Goal: Task Accomplishment & Management: Manage account settings

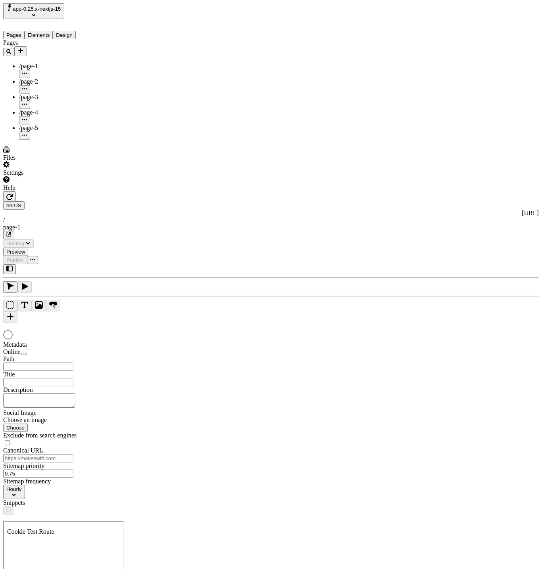
type input "/page-1"
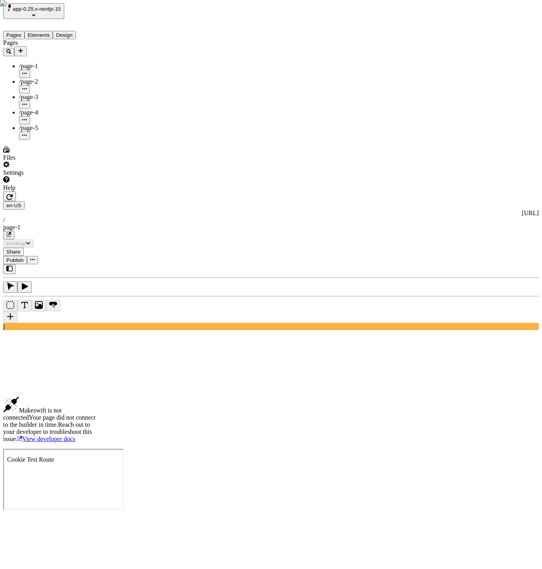
click at [13, 194] on icon "button" at bounding box center [9, 197] width 6 height 6
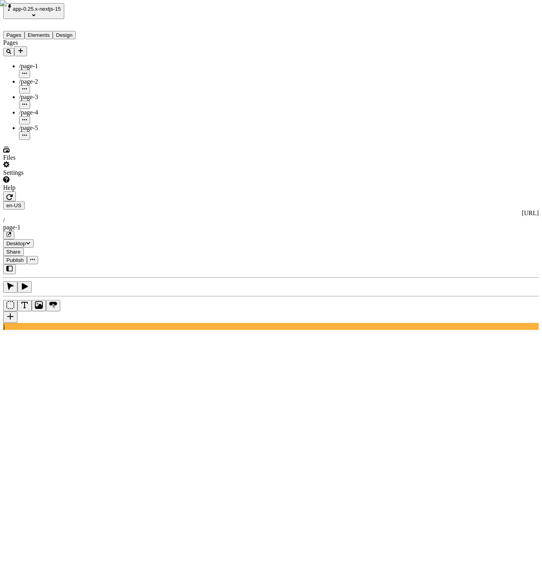
type textarea "Enthusiastically communicate fully researched clouds, then progressively benchm…"
type input "18"
type input "1.5"
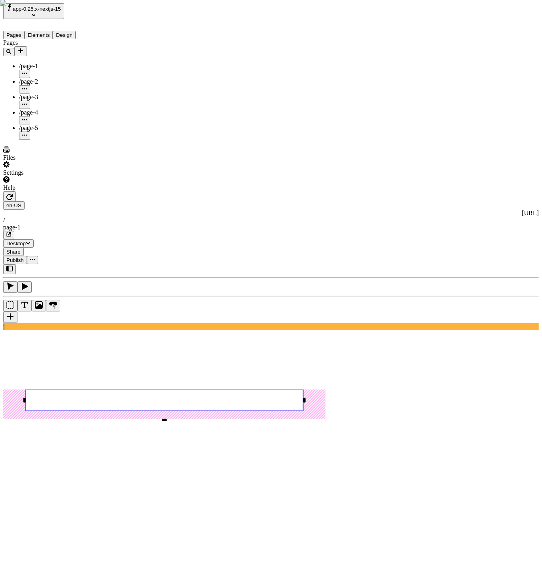
click at [200, 389] on rect at bounding box center [164, 399] width 277 height 21
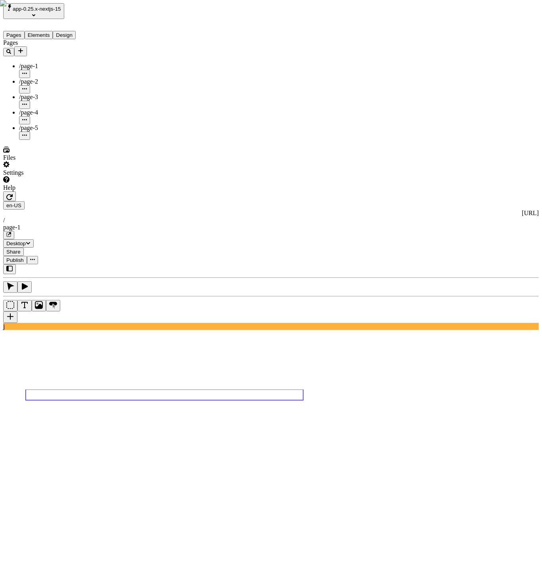
type textarea "english"
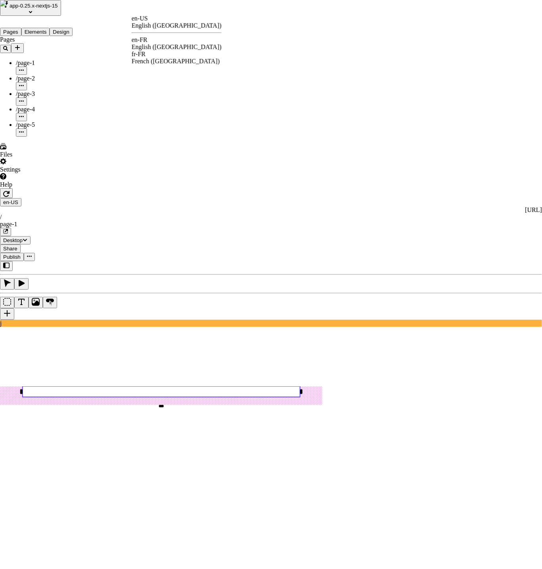
click at [172, 44] on div "English ([GEOGRAPHIC_DATA])" at bounding box center [177, 47] width 90 height 7
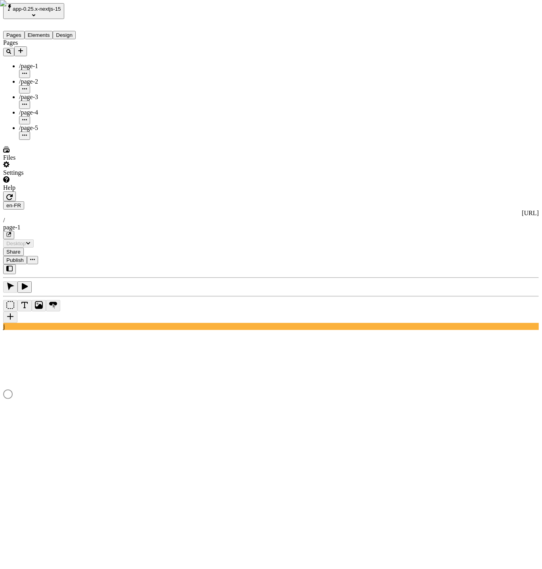
type input "/page-1"
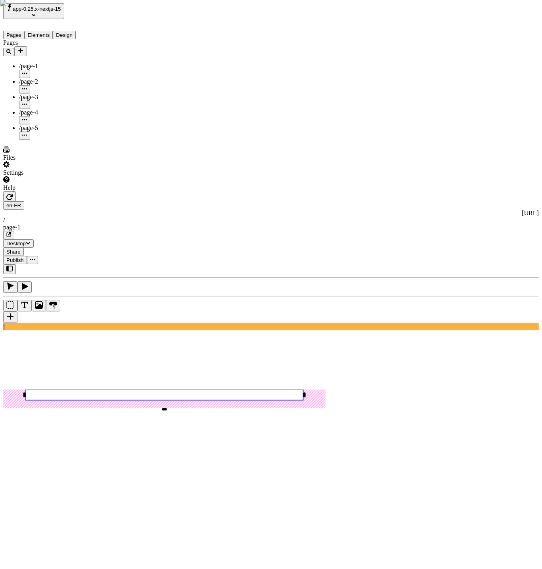
click at [150, 389] on rect at bounding box center [164, 394] width 277 height 11
type textarea "english in [GEOGRAPHIC_DATA]"
click at [185, 389] on rect at bounding box center [164, 394] width 277 height 11
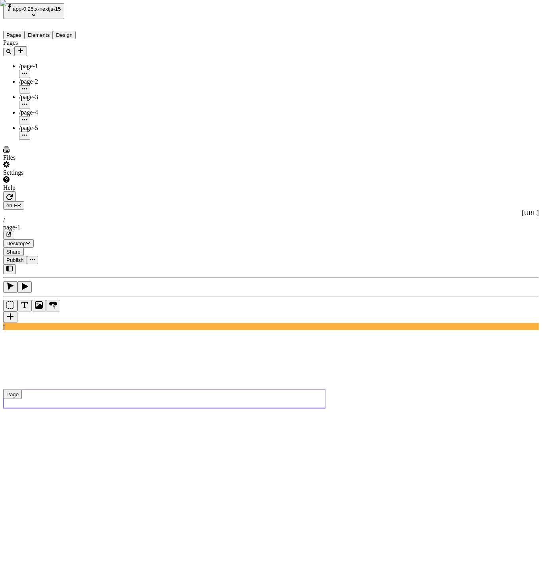
click at [326, 389] on use at bounding box center [164, 398] width 323 height 19
click at [505, 29] on div "Reset to base locale" at bounding box center [479, 28] width 50 height 7
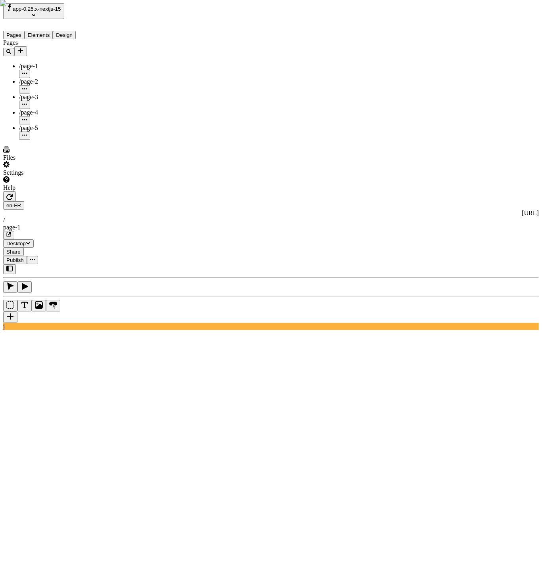
click at [160, 389] on use at bounding box center [164, 394] width 277 height 11
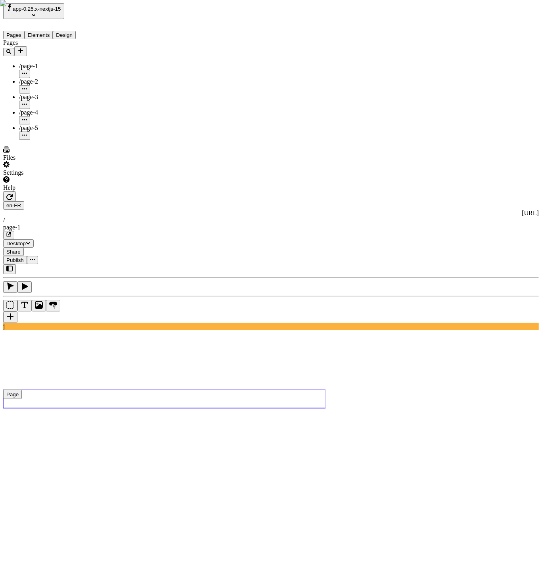
click at [22, 389] on button "Page" at bounding box center [12, 394] width 19 height 10
click at [494, 28] on div "Reset to base locale" at bounding box center [479, 28] width 50 height 7
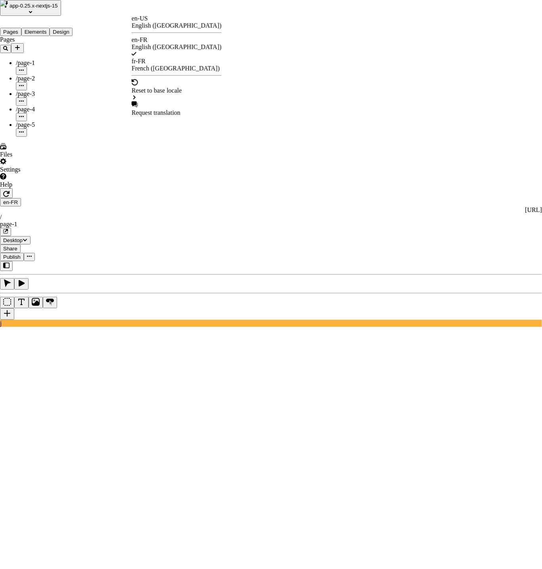
click at [172, 79] on div "Reset to base locale" at bounding box center [177, 90] width 90 height 22
click at [233, 75] on div "Page 1" at bounding box center [224, 77] width 17 height 7
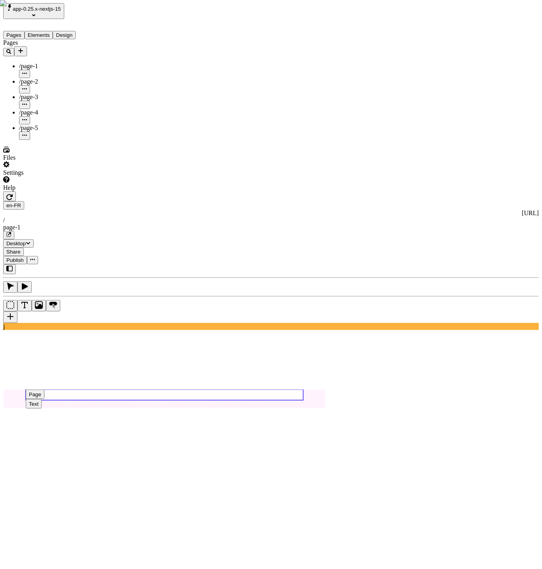
click at [171, 389] on use at bounding box center [164, 394] width 277 height 11
click at [171, 389] on rect at bounding box center [164, 394] width 277 height 11
type textarea "english in [GEOGRAPHIC_DATA]"
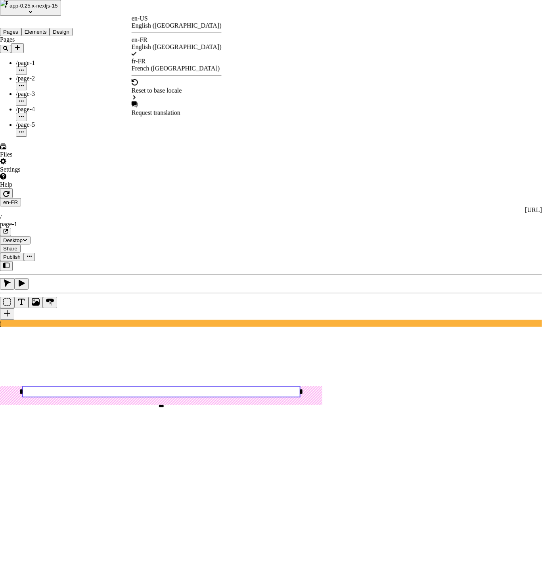
click at [193, 87] on div "Reset to base locale" at bounding box center [177, 90] width 90 height 7
click at [233, 76] on div "Page 1" at bounding box center [224, 77] width 17 height 7
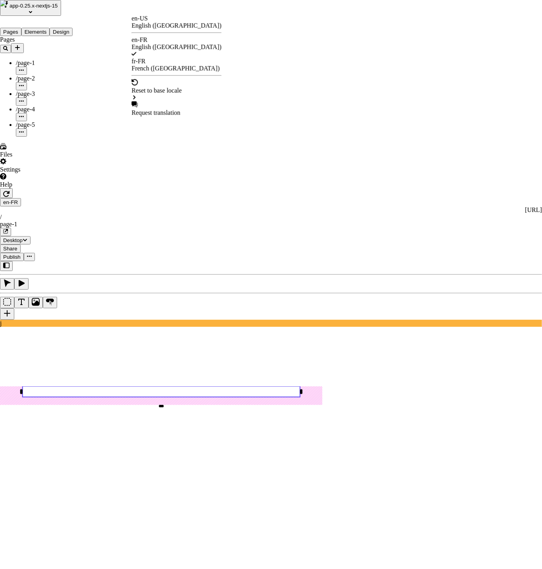
click at [185, 87] on div "Reset to base locale" at bounding box center [177, 90] width 90 height 7
click at [233, 79] on div "Page 1" at bounding box center [224, 77] width 17 height 7
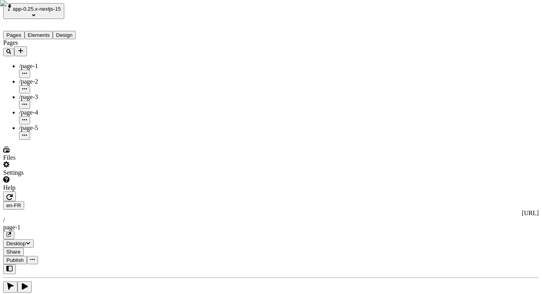
click at [46, 140] on div "Pages /page-1 /page-2 /page-3 /page-4 /page-5" at bounding box center [50, 89] width 95 height 101
type textarea "english in [GEOGRAPHIC_DATA]"
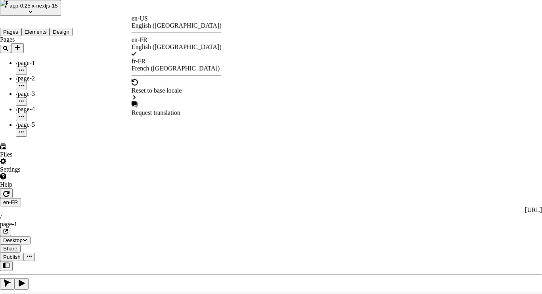
click at [183, 26] on div "English ([GEOGRAPHIC_DATA])" at bounding box center [177, 25] width 90 height 7
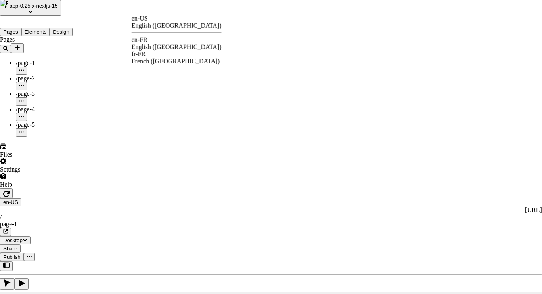
click at [178, 45] on div "English ([GEOGRAPHIC_DATA])" at bounding box center [177, 47] width 90 height 7
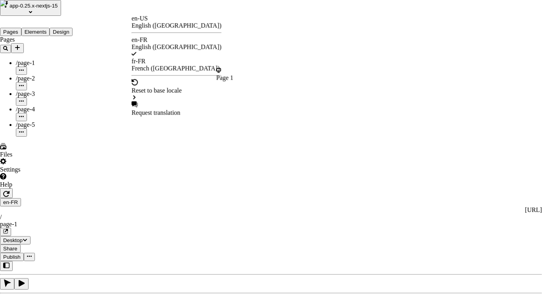
click at [233, 78] on div "Page 1" at bounding box center [224, 77] width 17 height 7
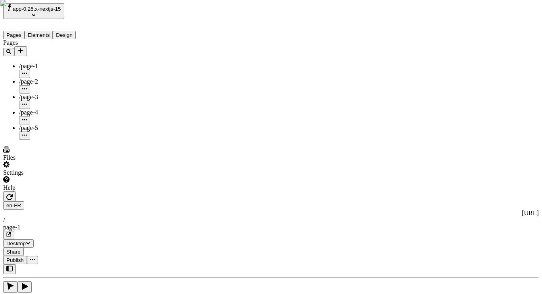
click at [53, 31] on button "Elements" at bounding box center [39, 35] width 29 height 8
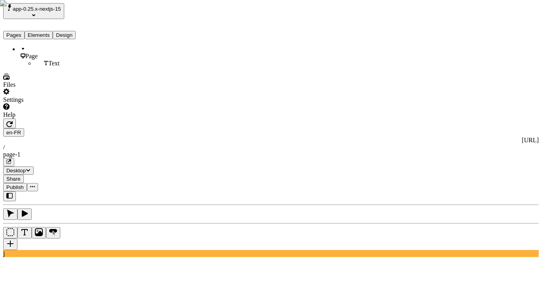
click at [44, 48] on div "Page" at bounding box center [58, 53] width 79 height 14
click at [493, 28] on div "Reset to base locale" at bounding box center [479, 28] width 50 height 7
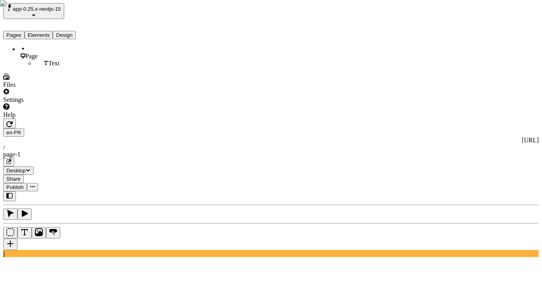
click at [11, 31] on button "Pages" at bounding box center [13, 35] width 21 height 8
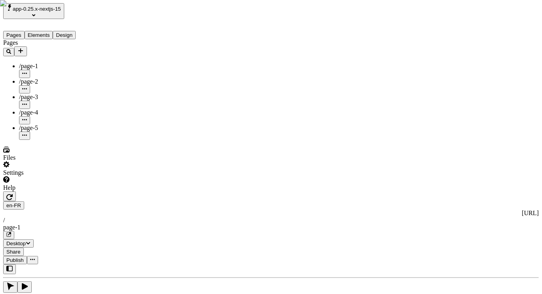
click at [33, 78] on span "/page-2" at bounding box center [28, 81] width 19 height 7
type input "/page-2"
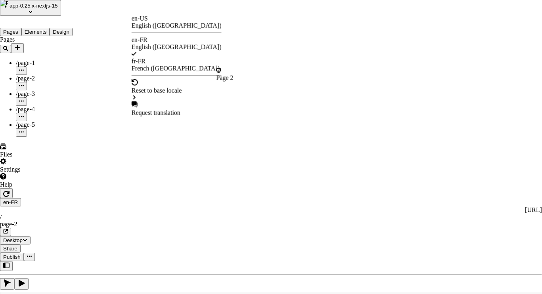
click at [233, 79] on div "Page 2" at bounding box center [224, 77] width 17 height 7
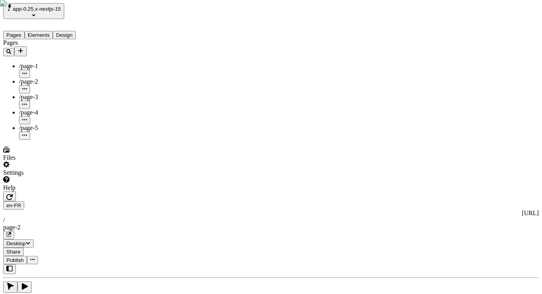
click at [36, 94] on span "/page-3" at bounding box center [28, 97] width 19 height 7
